Goal: Book appointment/travel/reservation

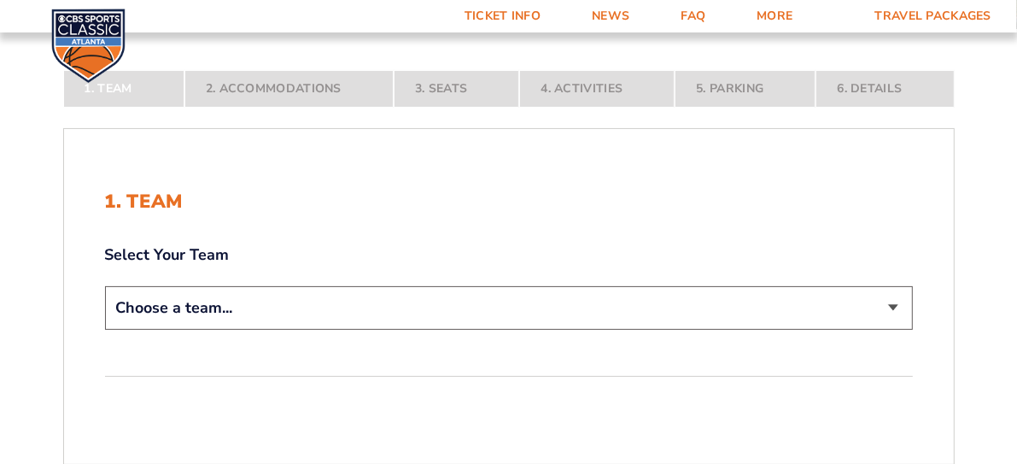
scroll to position [232, 0]
click at [892, 307] on select "Choose a team... [US_STATE] Wildcats [US_STATE] State Buckeyes [US_STATE] Tar H…" at bounding box center [509, 308] width 808 height 44
select select "12956"
click at [105, 330] on select "Choose a team... [US_STATE] Wildcats [US_STATE] State Buckeyes [US_STATE] Tar H…" at bounding box center [509, 308] width 808 height 44
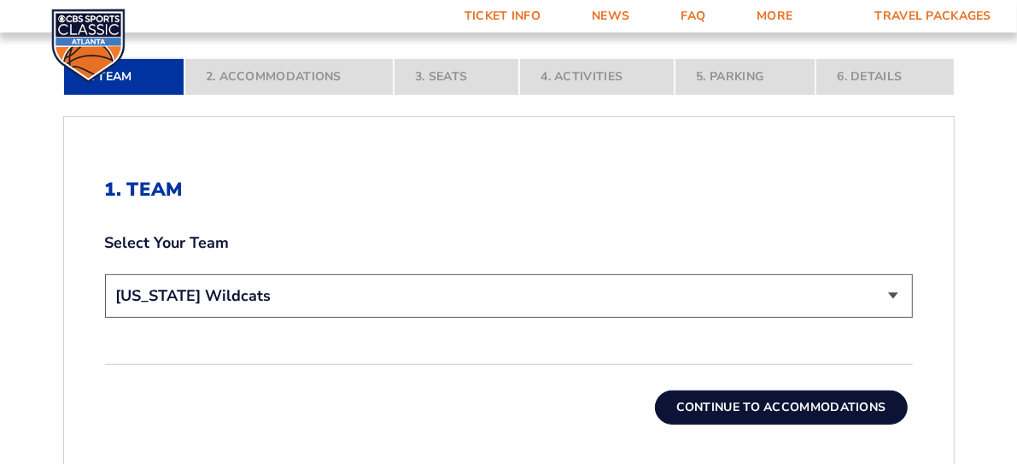
scroll to position [388, 0]
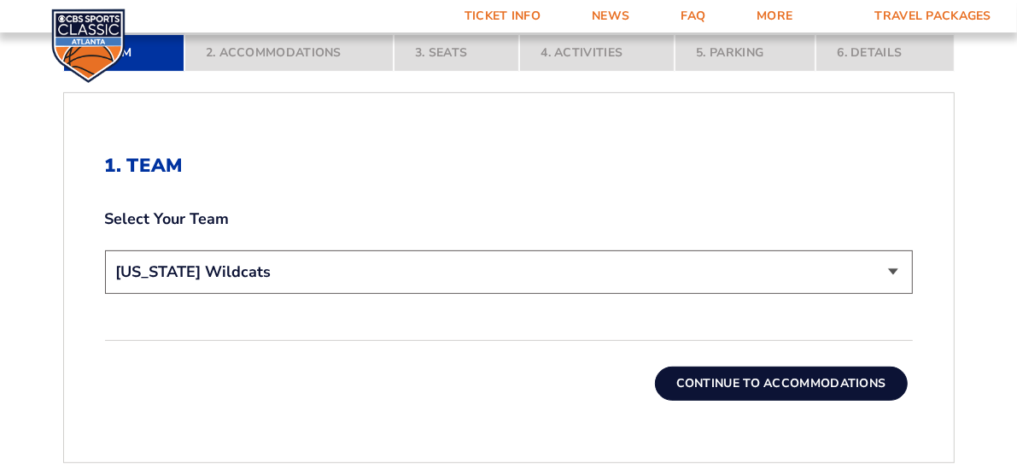
click at [735, 379] on button "Continue To Accommodations" at bounding box center [781, 383] width 253 height 34
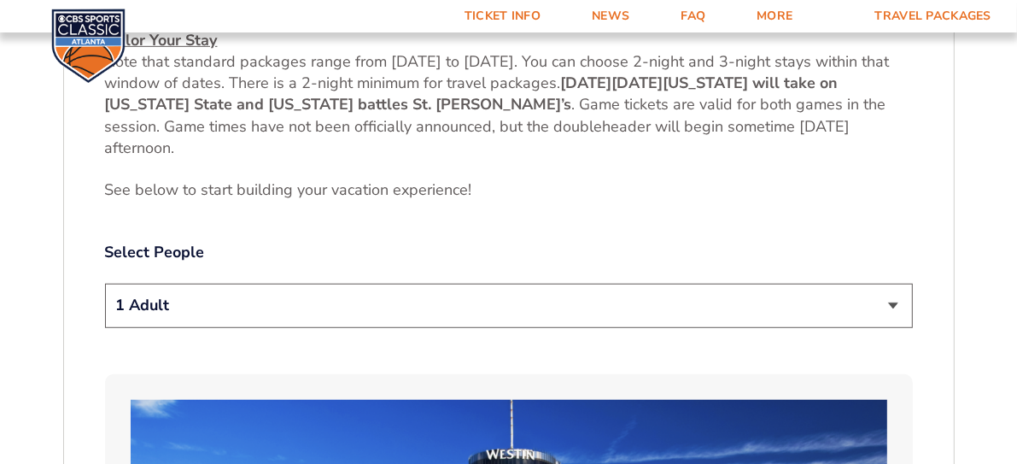
scroll to position [762, 0]
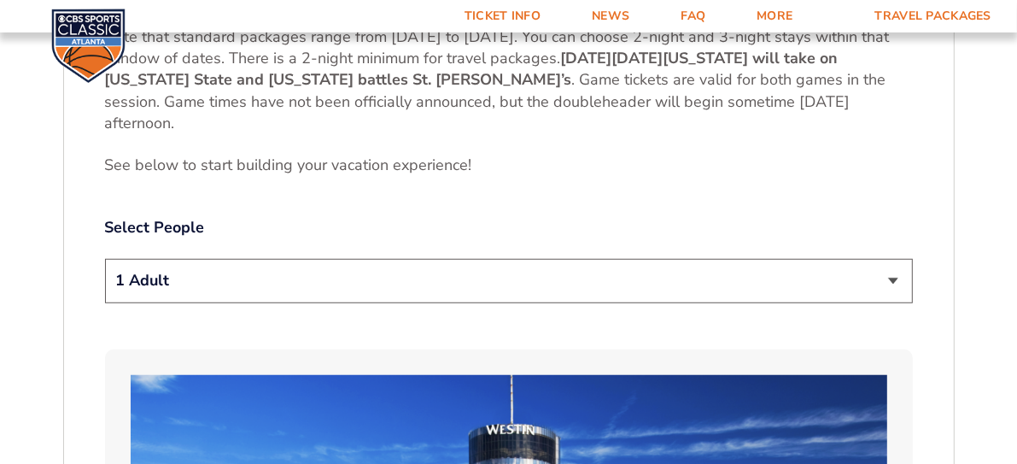
click at [892, 277] on select "1 Adult 2 Adults 3 Adults 4 Adults 2 Adults + 1 Child 2 Adults + 2 Children 2 A…" at bounding box center [509, 281] width 808 height 44
click at [105, 259] on select "1 Adult 2 Adults 3 Adults 4 Adults 2 Adults + 1 Child 2 Adults + 2 Children 2 A…" at bounding box center [509, 281] width 808 height 44
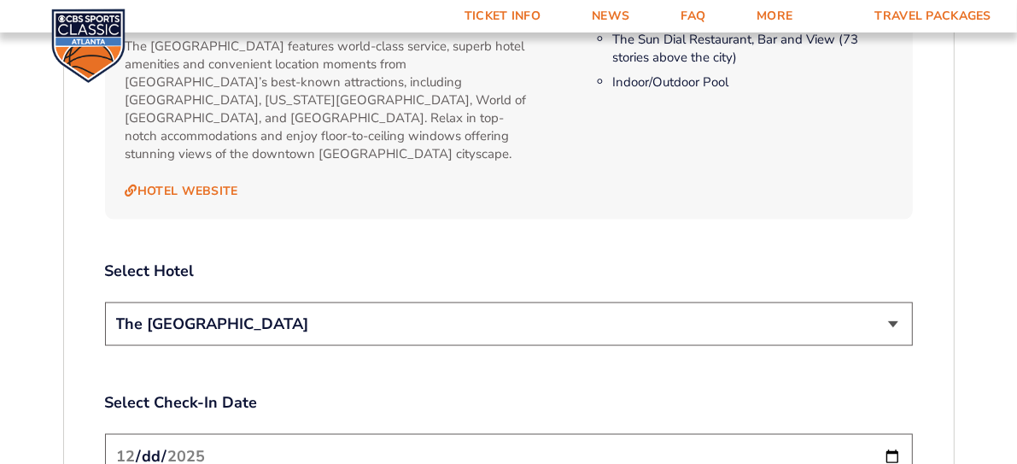
scroll to position [1848, 0]
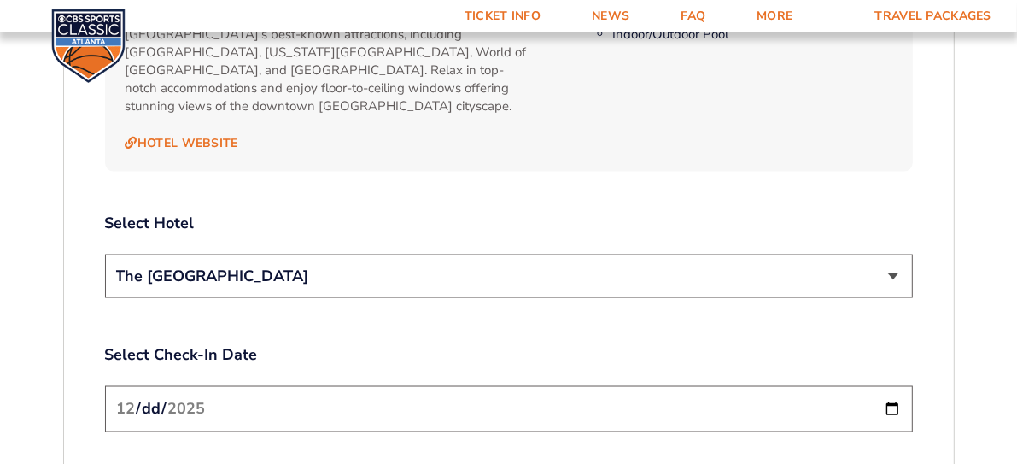
click at [892, 256] on select "The [GEOGRAPHIC_DATA]" at bounding box center [509, 276] width 808 height 44
click at [886, 254] on select "The [GEOGRAPHIC_DATA]" at bounding box center [509, 276] width 808 height 44
click at [193, 136] on link "Hotel Website" at bounding box center [182, 143] width 113 height 15
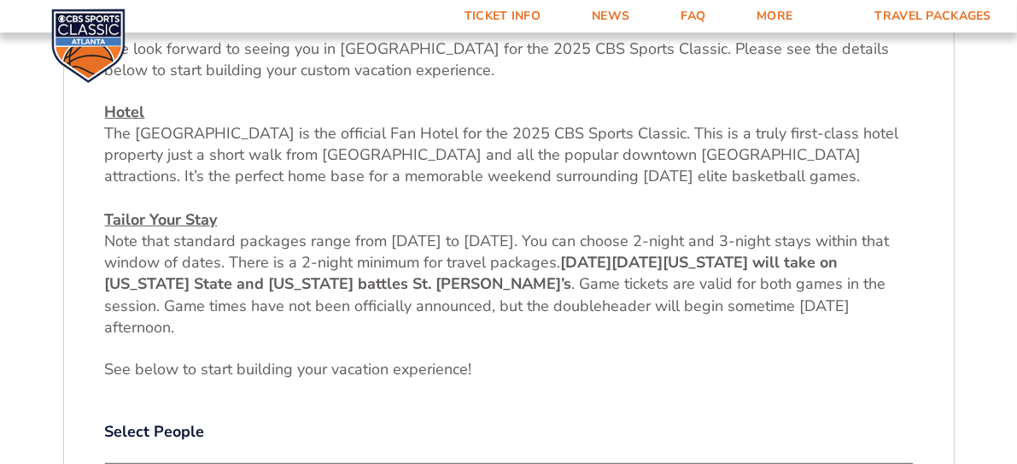
scroll to position [529, 0]
